Goal: Information Seeking & Learning: Understand process/instructions

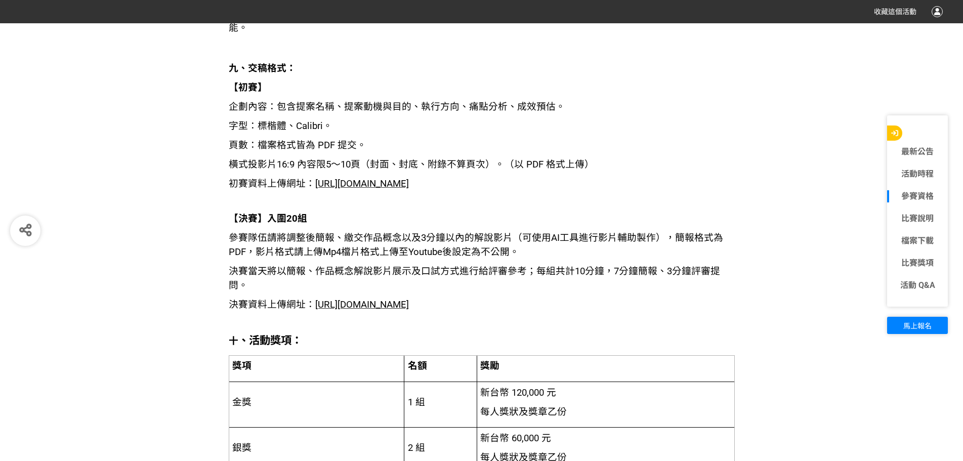
scroll to position [1720, 0]
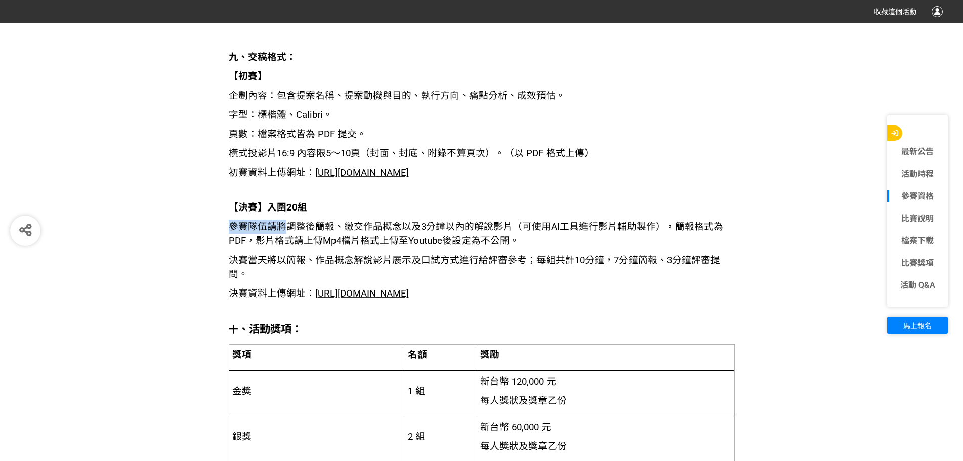
drag, startPoint x: 228, startPoint y: 228, endPoint x: 295, endPoint y: 223, distance: 67.9
click at [305, 222] on span "參賽隊伍請將調整後簡報、繳交作品概念以及3分鐘以內的解說影片（可使用AI工具進行影片輔助製作），簡報格式為PDF，影片格式請上傳Mp4檔片格式上傳至Youtu…" at bounding box center [476, 233] width 494 height 25
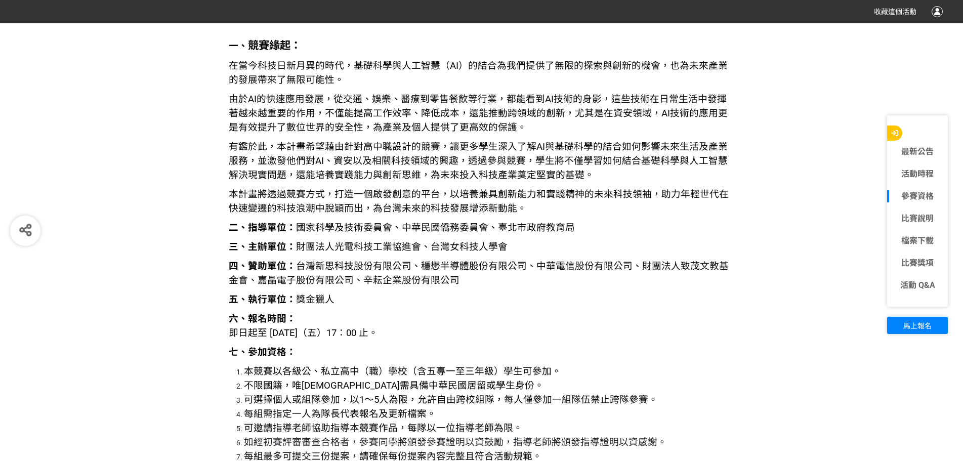
scroll to position [1164, 0]
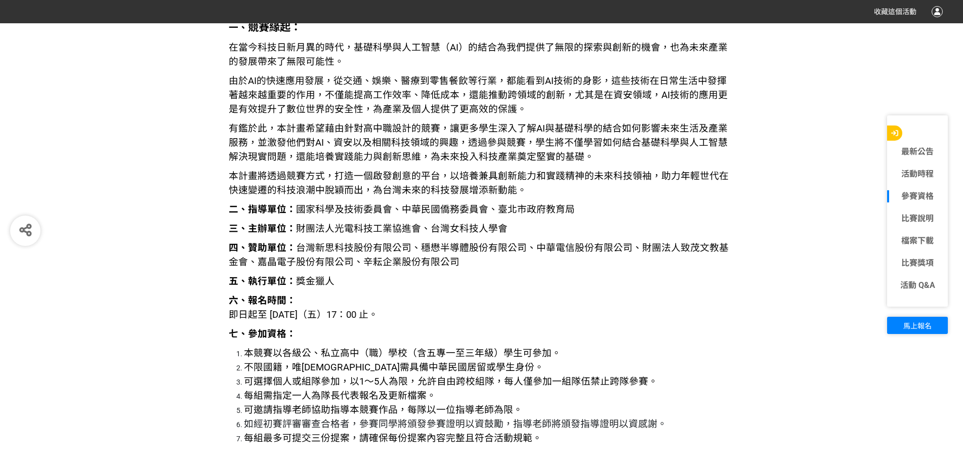
click at [279, 386] on span "可選擇個人或組隊參加，以1～5人為限，允許自由跨校組隊，每人僅參加一組隊伍禁止跨隊參賽。" at bounding box center [451, 381] width 414 height 11
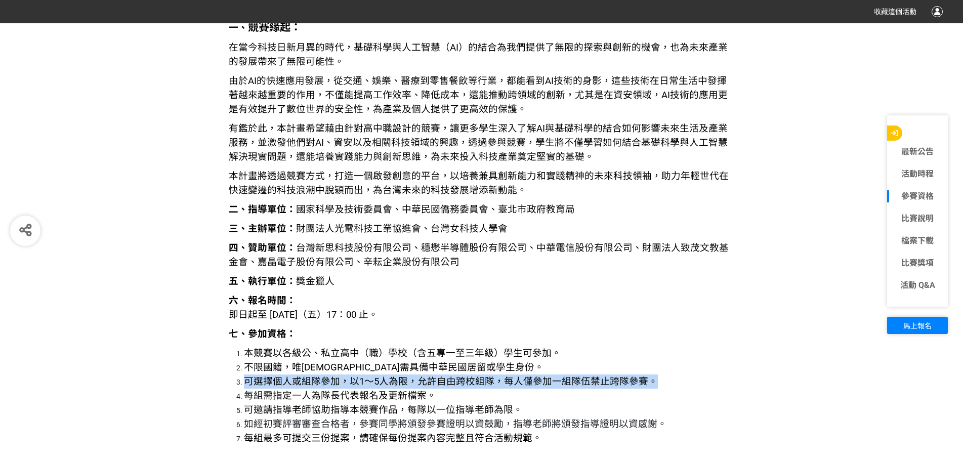
click at [279, 386] on span "可選擇個人或組隊參加，以1～5人為限，允許自由跨校組隊，每人僅參加一組隊伍禁止跨隊參賽。" at bounding box center [451, 381] width 414 height 11
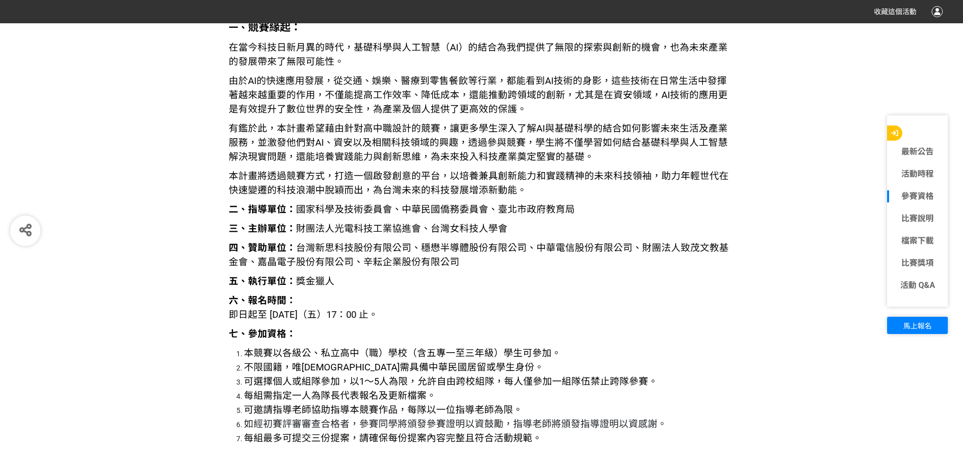
click at [292, 402] on li "每組需指定一人為隊長代表報名及更新檔案。" at bounding box center [489, 396] width 491 height 14
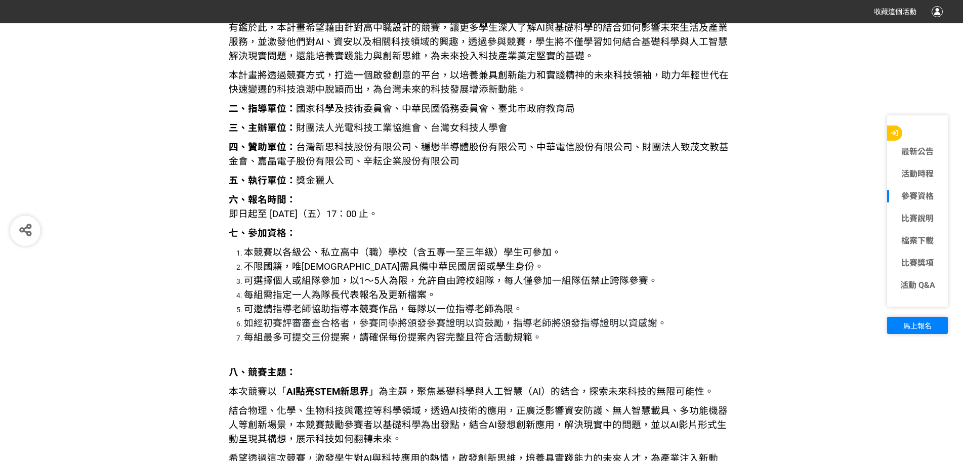
scroll to position [1265, 0]
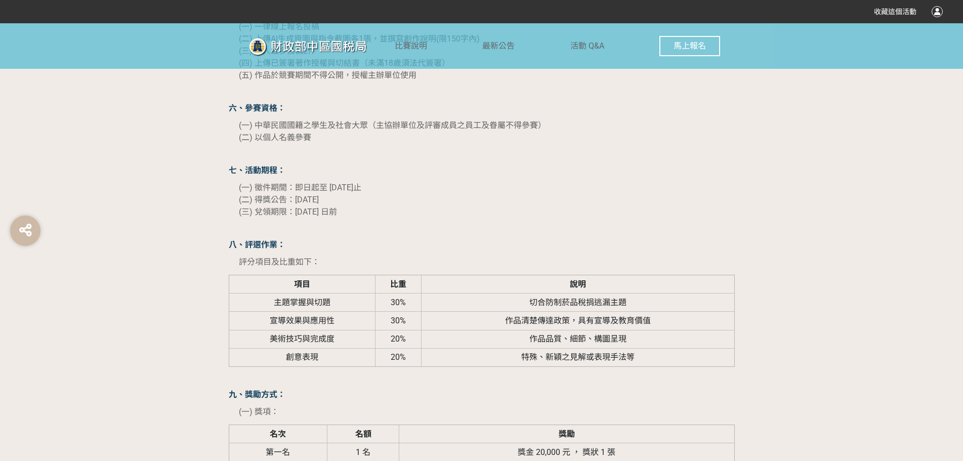
scroll to position [1062, 0]
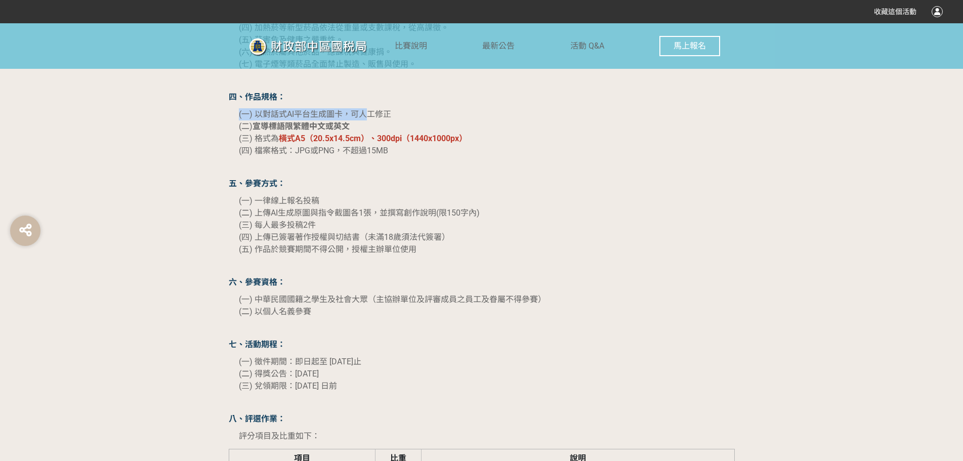
drag, startPoint x: 236, startPoint y: 116, endPoint x: 348, endPoint y: 116, distance: 112.3
click at [335, 114] on span "(一) 以對話式AI平台生成圖卡，可人工修正" at bounding box center [315, 114] width 152 height 10
drag, startPoint x: 329, startPoint y: 116, endPoint x: 341, endPoint y: 112, distance: 12.2
click at [341, 112] on span "(一) 以對話式AI平台生成圖卡，可人工修正" at bounding box center [315, 114] width 152 height 10
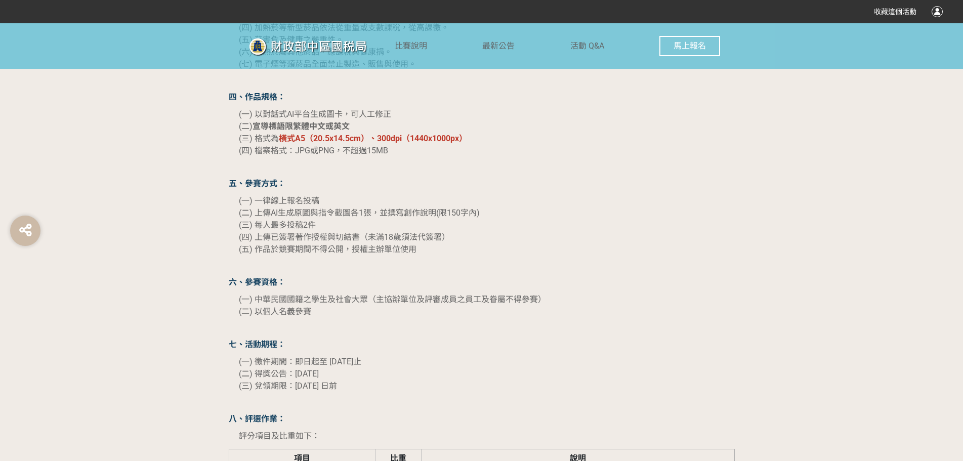
click at [375, 128] on p "(一) 以對話式AI平台生成圖卡，可人工修正 (二) 宣導標語限繁體中文或英文 (三) 格式為 橫式A5（20.5x14.5cm）、300dpi（1440x1…" at bounding box center [487, 132] width 496 height 49
